Goal: Information Seeking & Learning: Learn about a topic

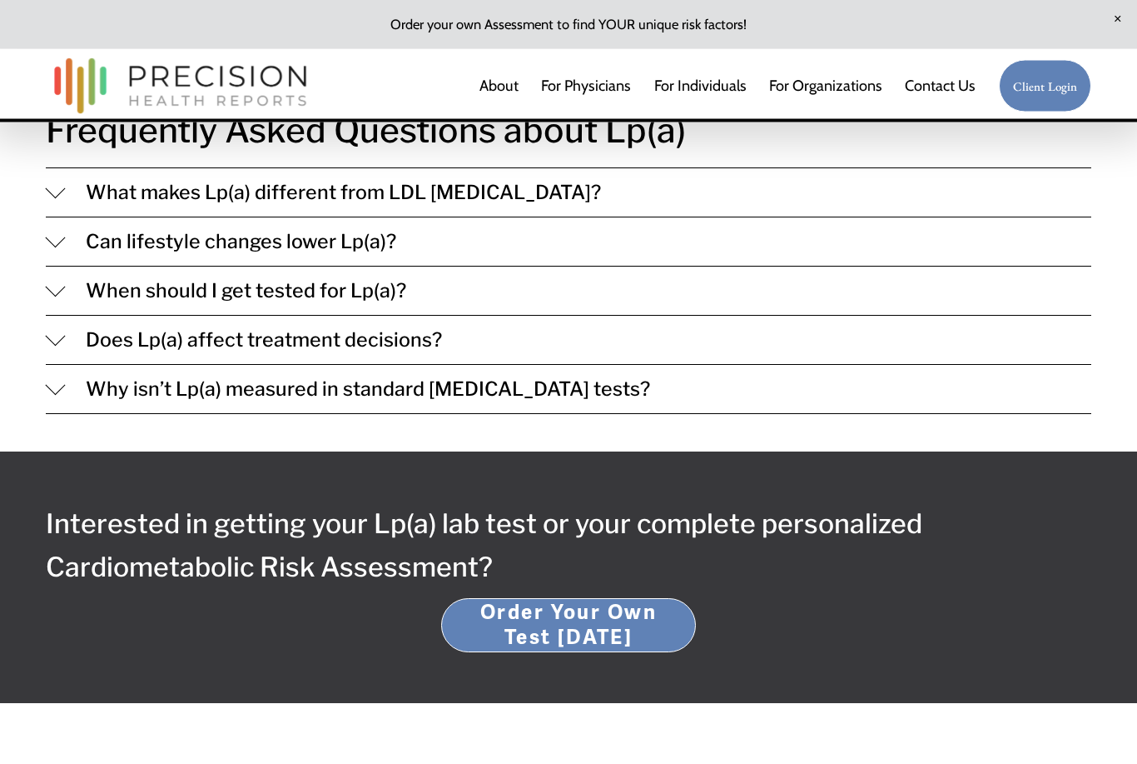
scroll to position [1816, 0]
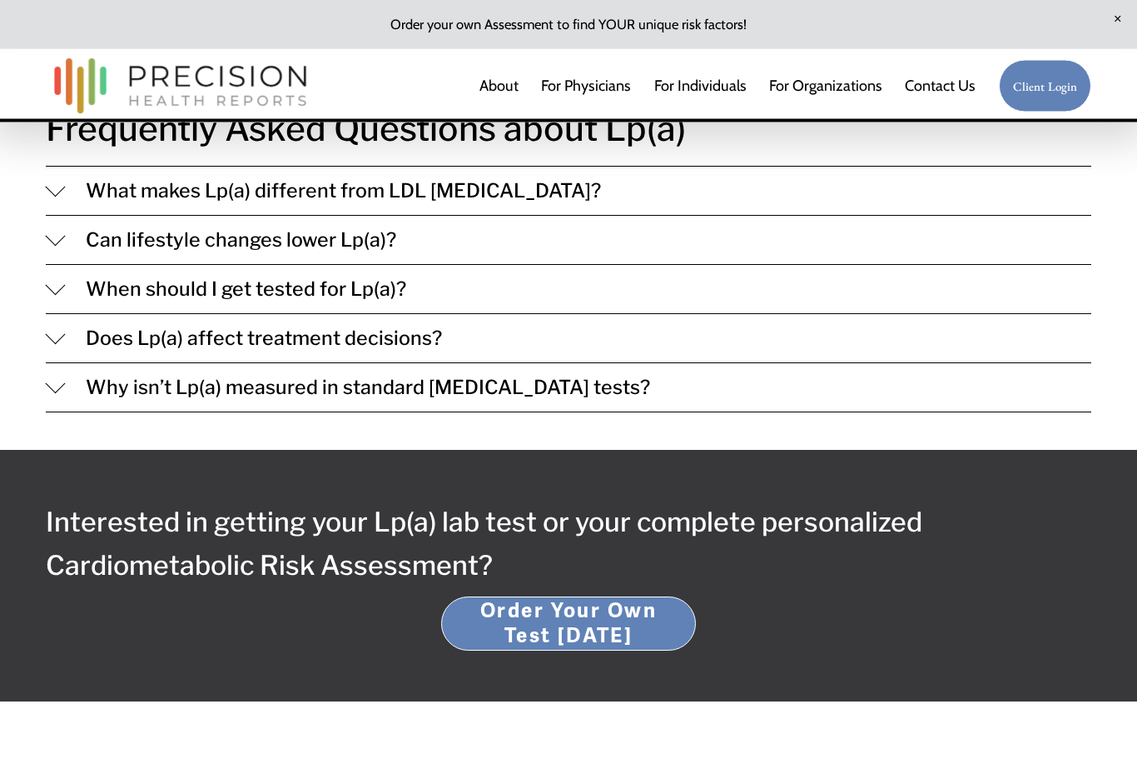
click at [37, 264] on div "Frequently Asked Questions about Lp(a) What makes Lp(a) different from LDL [MED…" at bounding box center [568, 257] width 1137 height 310
click at [54, 246] on div at bounding box center [56, 236] width 20 height 20
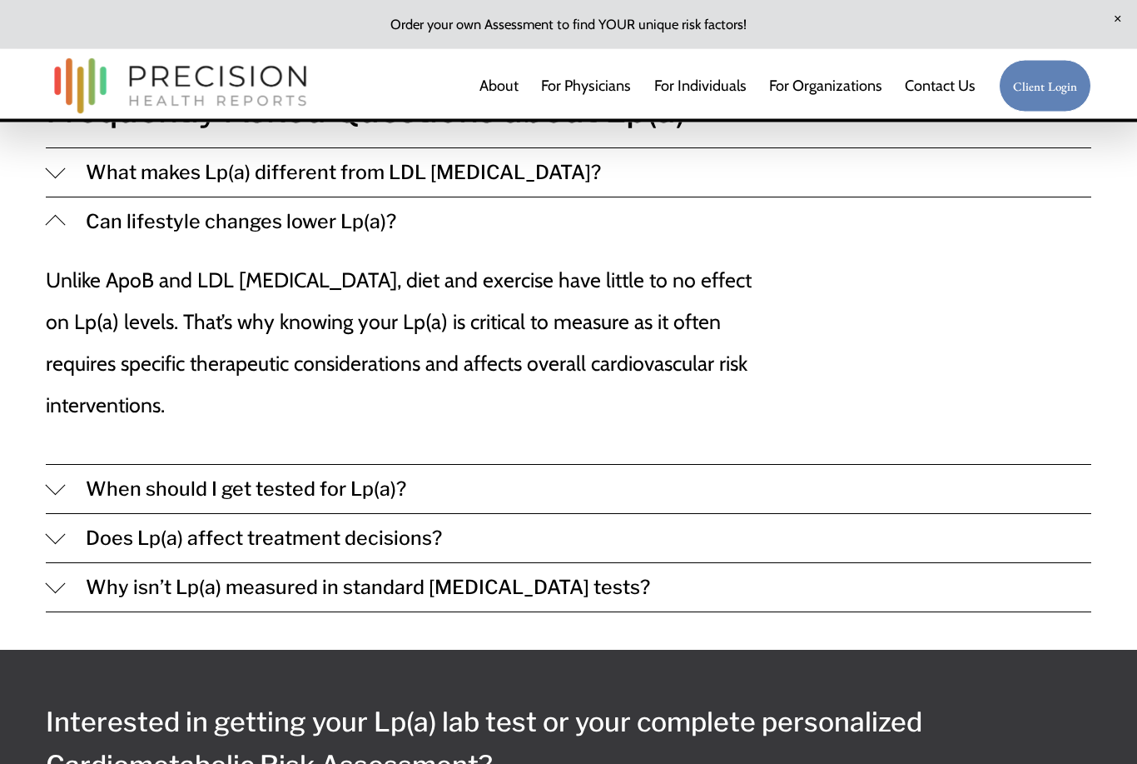
scroll to position [1834, 0]
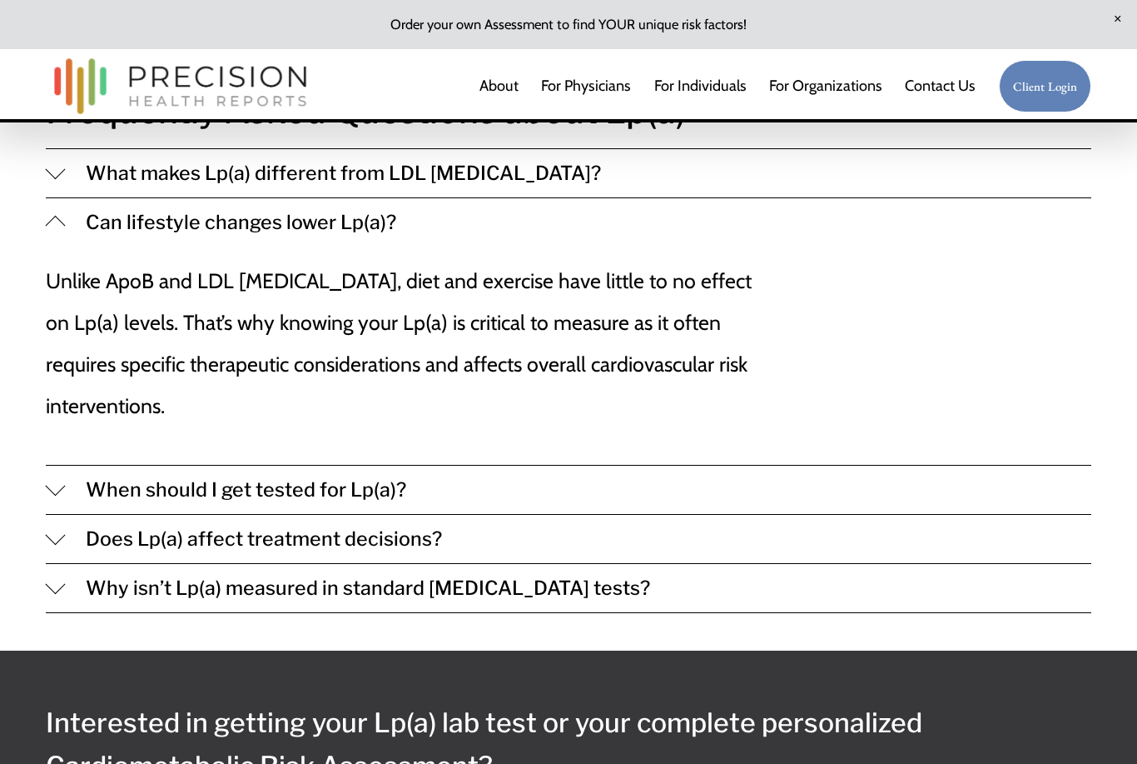
click at [38, 191] on div "Frequently Asked Questions about Lp(a) What makes Lp(a) different from LDL [MED…" at bounding box center [568, 348] width 1137 height 528
click at [54, 179] on div at bounding box center [56, 169] width 20 height 20
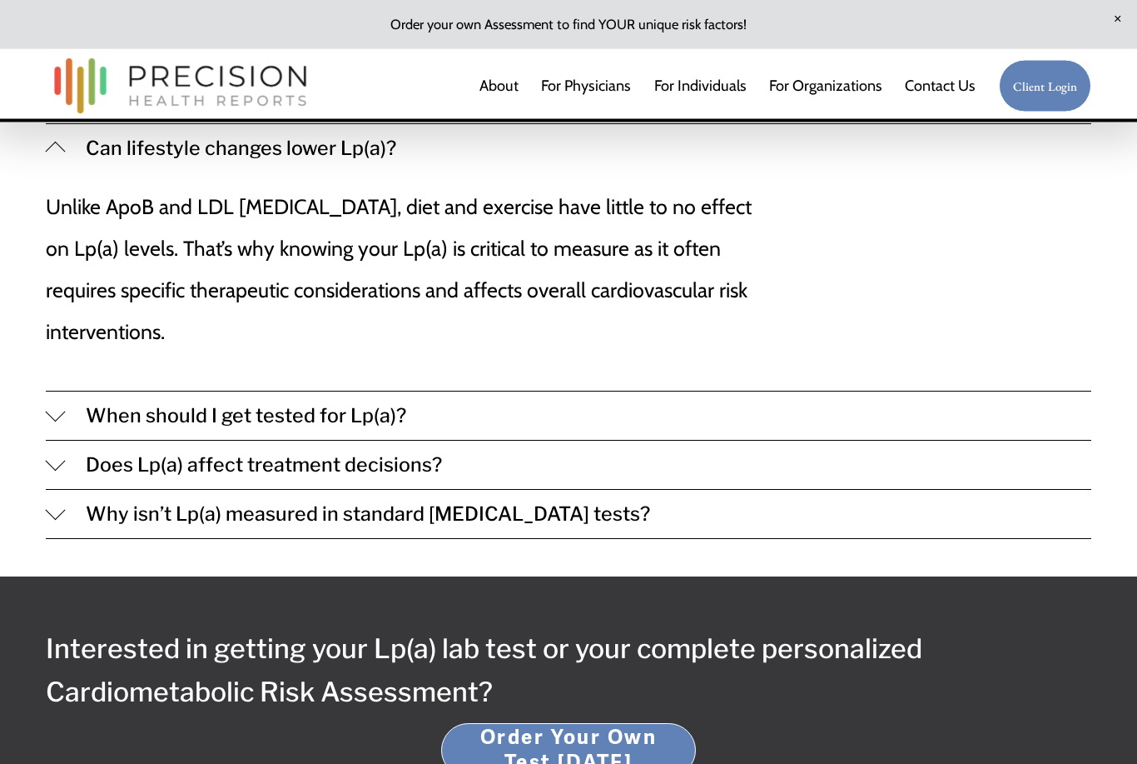
scroll to position [2127, 0]
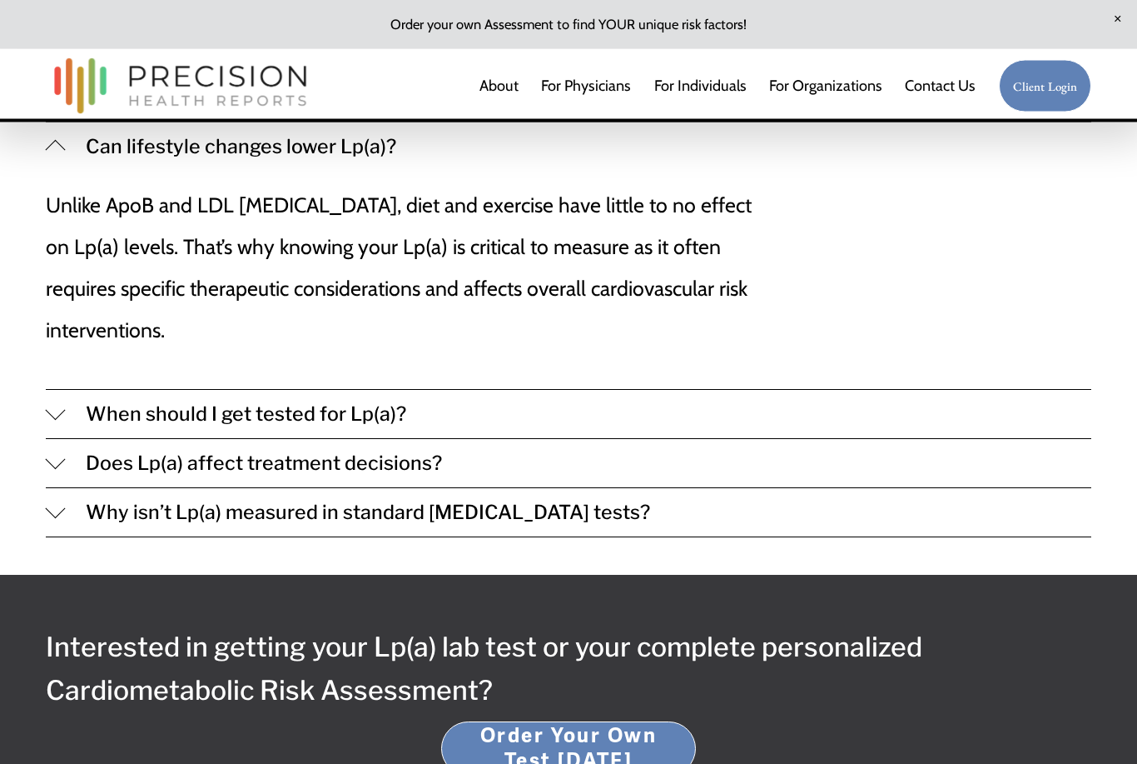
click at [39, 400] on div "Frequently Asked Questions about Lp(a) What makes Lp(a) different from LDL [MED…" at bounding box center [568, 164] width 1137 height 746
click at [68, 403] on span "When should I get tested for Lp(a)?" at bounding box center [579, 414] width 1027 height 23
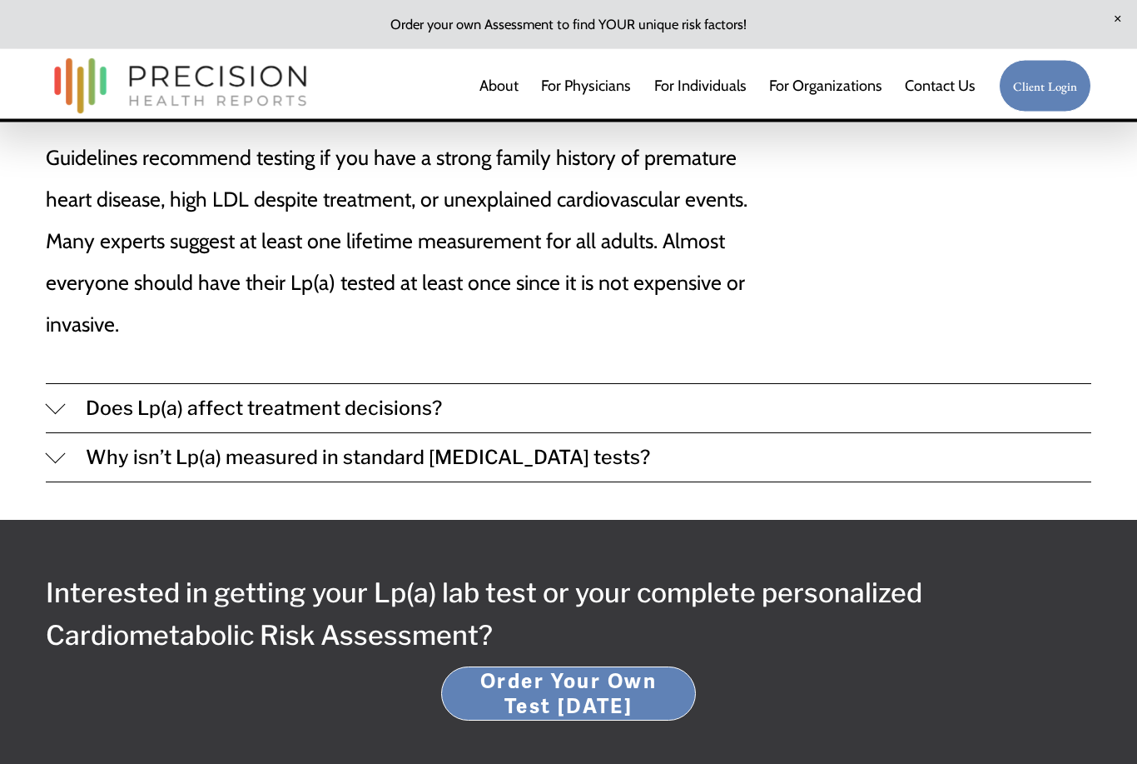
scroll to position [2457, 0]
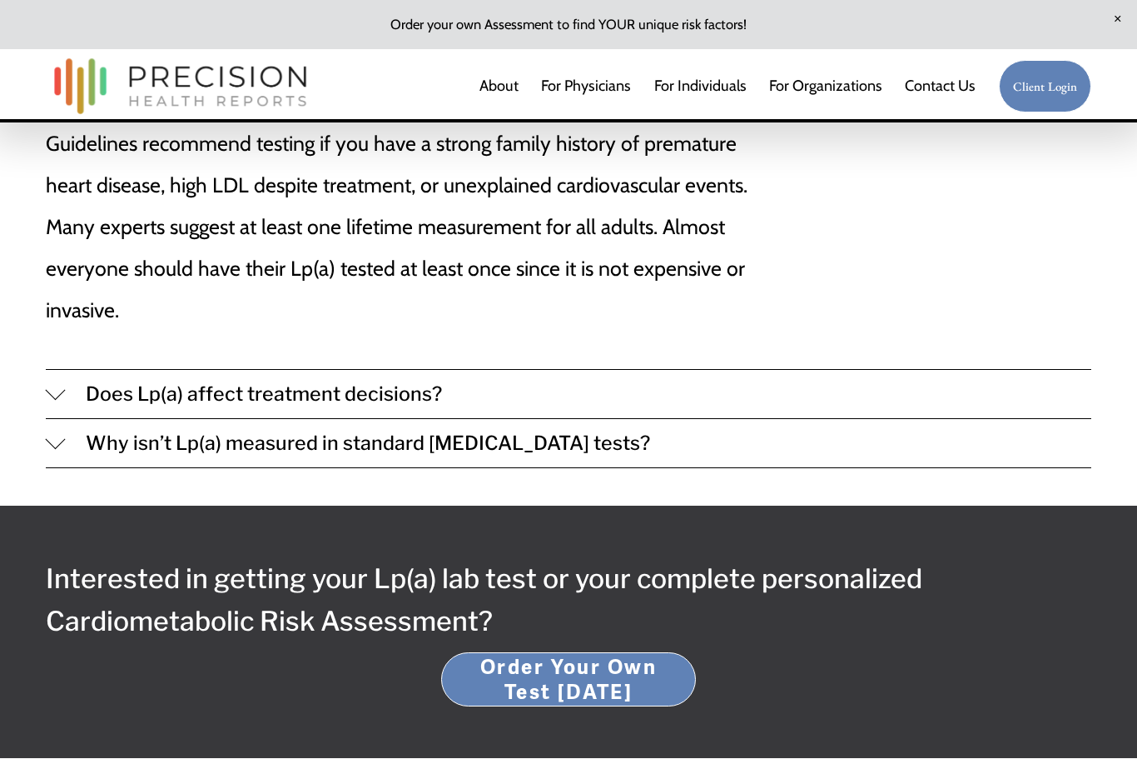
click at [66, 382] on span "Does Lp(a) affect treatment decisions?" at bounding box center [579, 393] width 1027 height 23
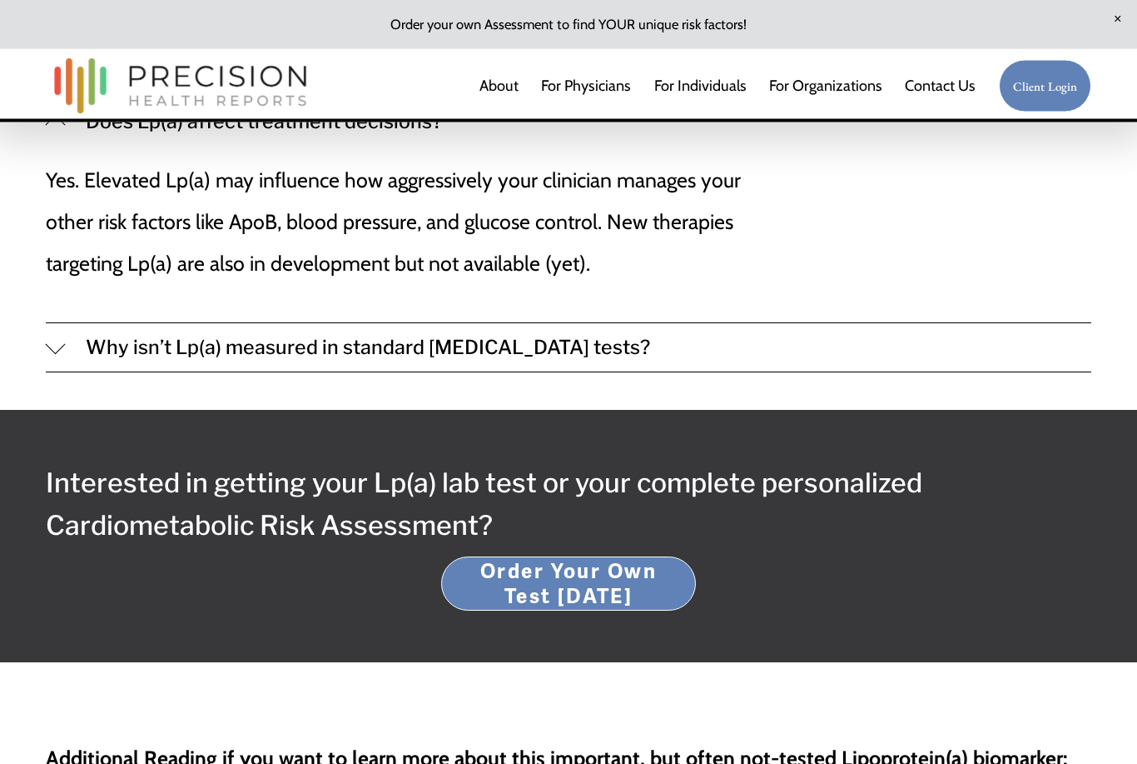
scroll to position [2729, 0]
click at [49, 343] on button "Why isn’t Lp(a) measured in standard [MEDICAL_DATA] tests?" at bounding box center [569, 347] width 1047 height 48
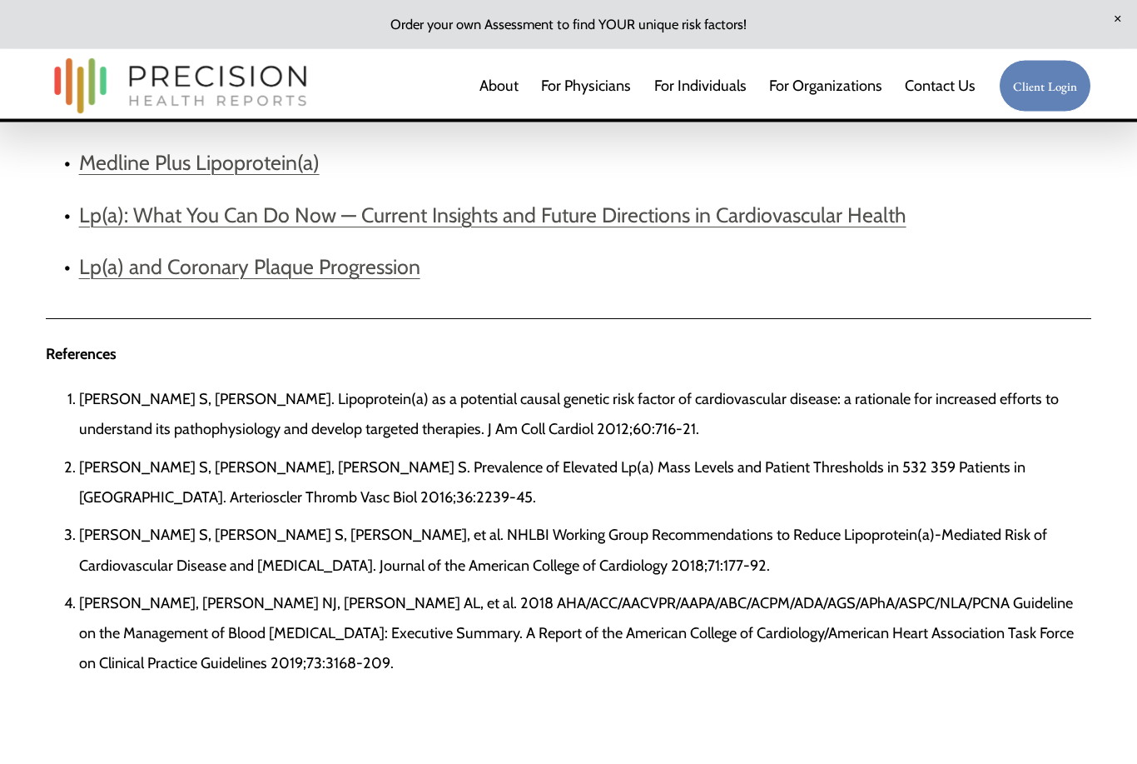
scroll to position [3599, 0]
click at [90, 268] on link "Lp(a) and Coronary Plaque Progression" at bounding box center [249, 266] width 341 height 25
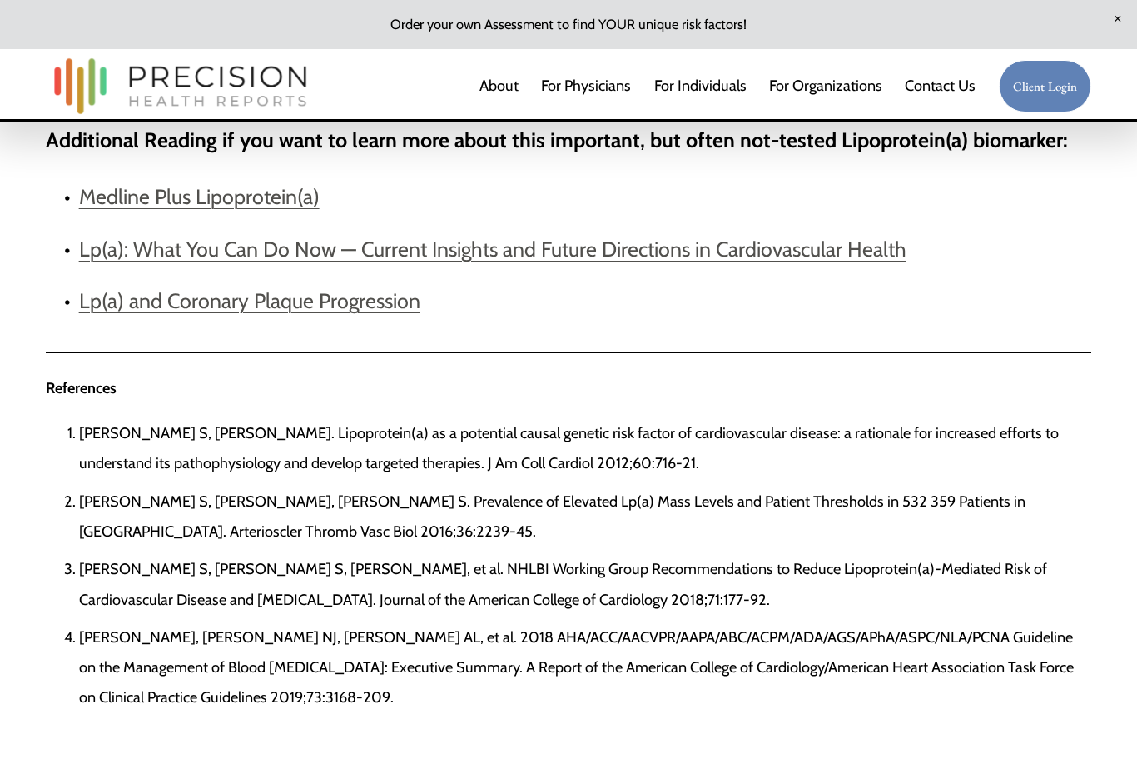
scroll to position [3566, 0]
click at [79, 249] on p "Lp(a): What You Can Do Now — Current Insights and Future Directions in Cardiova…" at bounding box center [585, 248] width 1013 height 42
click at [105, 244] on link "Lp(a): What You Can Do Now — Current Insights and Future Directions in Cardiova…" at bounding box center [493, 248] width 828 height 25
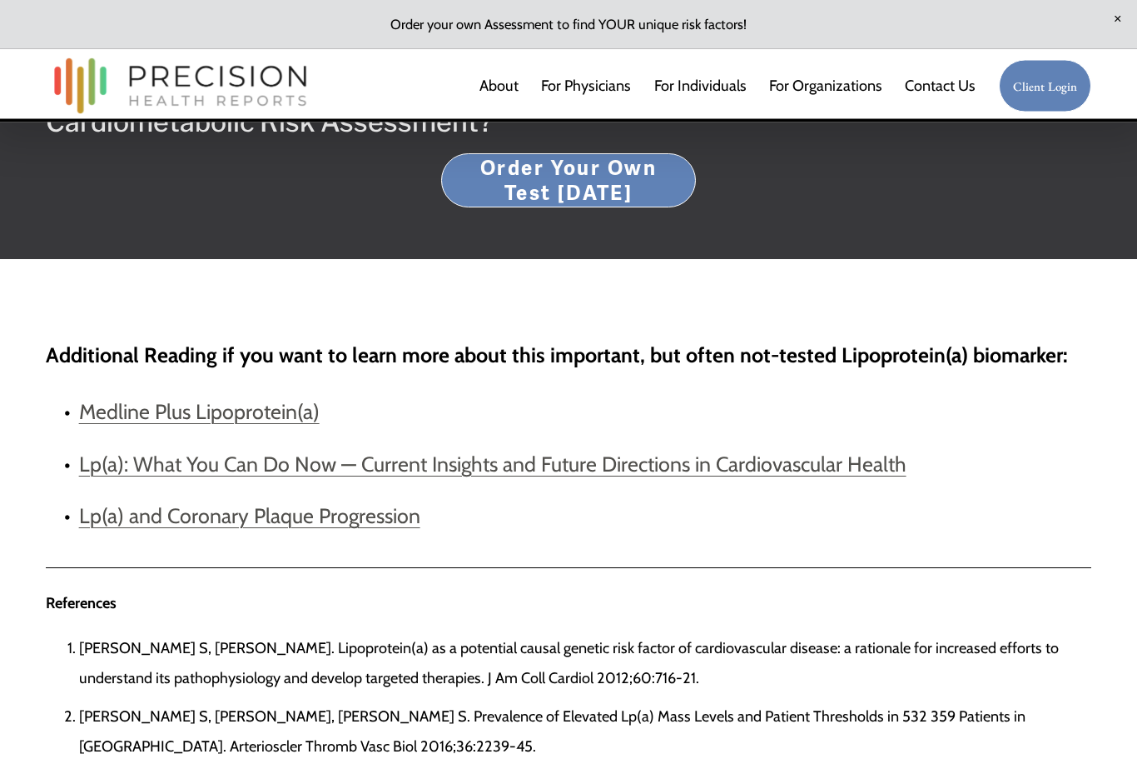
scroll to position [3350, 0]
click at [86, 410] on link "Medline Plus Lipoprotein(a)" at bounding box center [199, 411] width 241 height 25
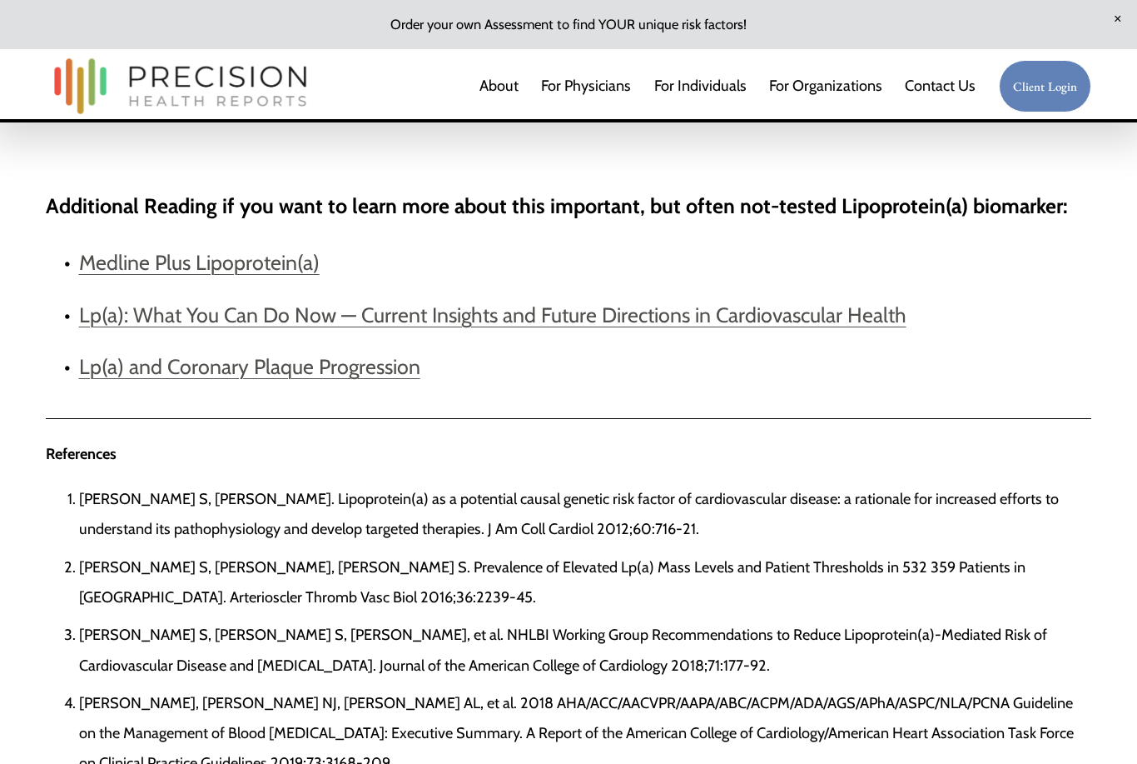
click at [1038, 570] on p "[PERSON_NAME] S, [PERSON_NAME], [PERSON_NAME] S. Prevalence of Elevated Lp(a) M…" at bounding box center [585, 582] width 1013 height 61
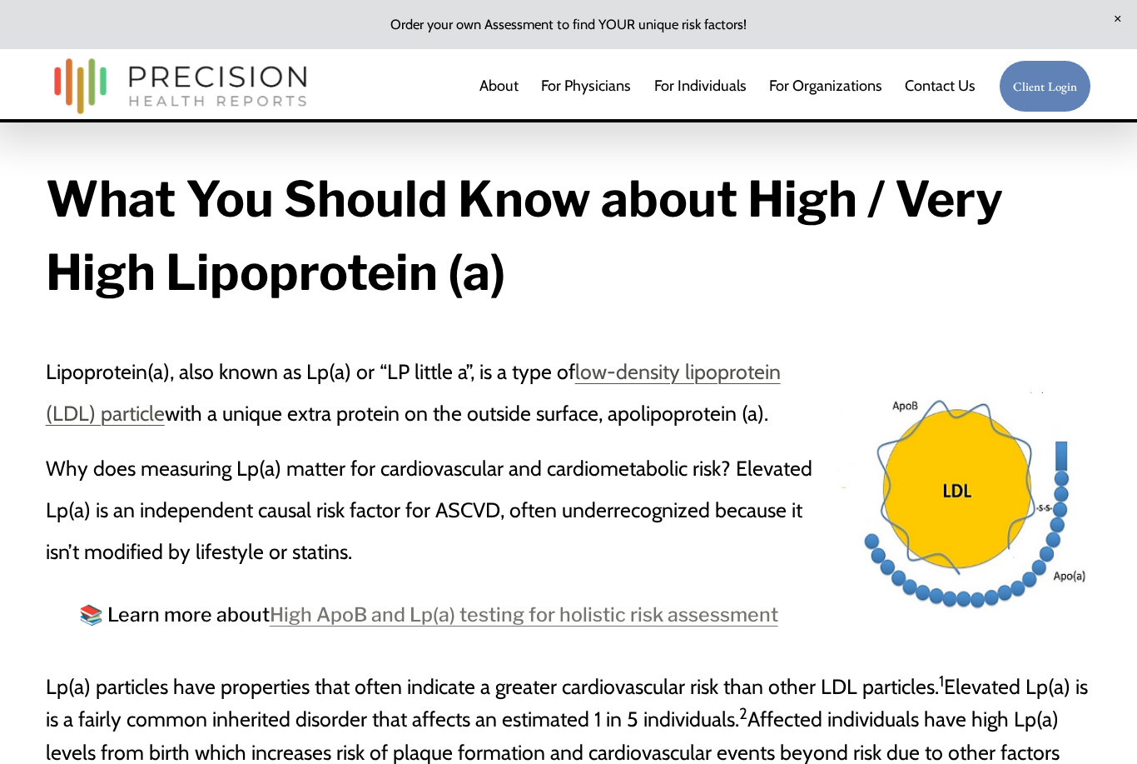
scroll to position [0, 0]
